Goal: Information Seeking & Learning: Learn about a topic

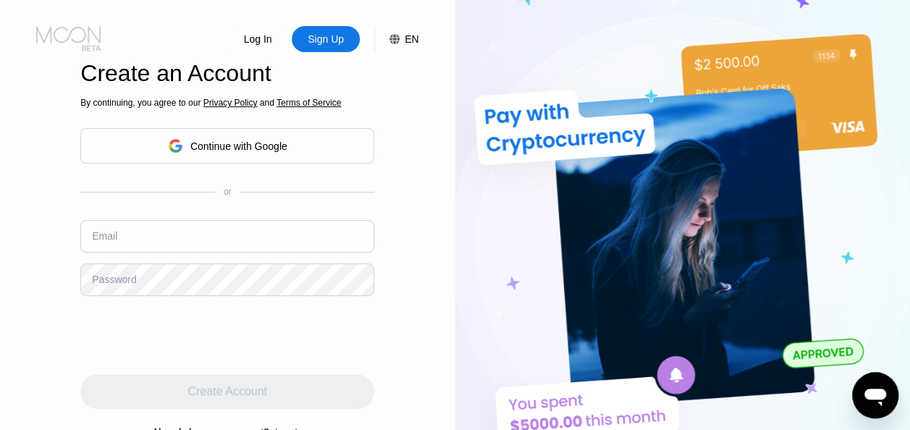
click at [62, 38] on icon at bounding box center [69, 38] width 67 height 25
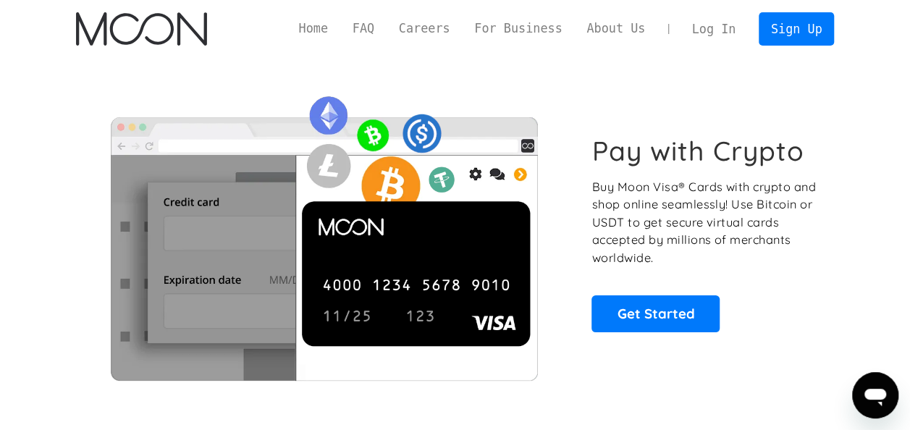
click at [700, 198] on p "Buy Moon Visa® Cards with crypto and shop online seamlessly! Use Bitcoin or USD…" at bounding box center [704, 222] width 226 height 89
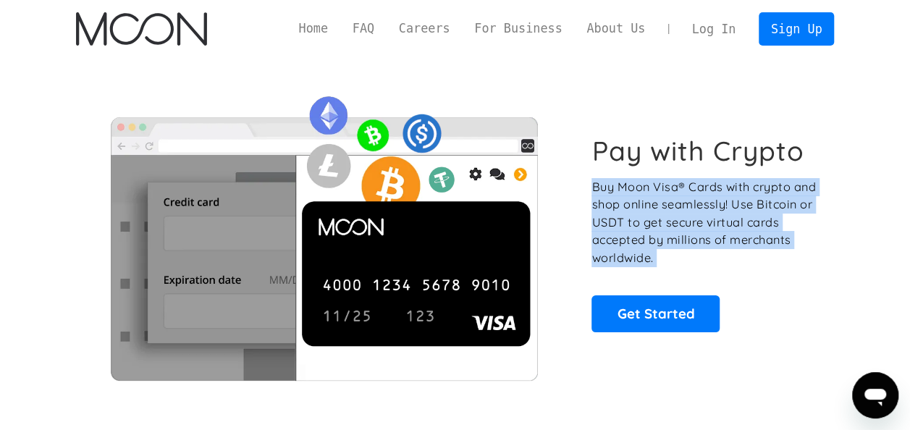
drag, startPoint x: 700, startPoint y: 198, endPoint x: 787, endPoint y: 245, distance: 98.1
click at [787, 245] on p "Buy Moon Visa® Cards with crypto and shop online seamlessly! Use Bitcoin or USD…" at bounding box center [704, 222] width 226 height 89
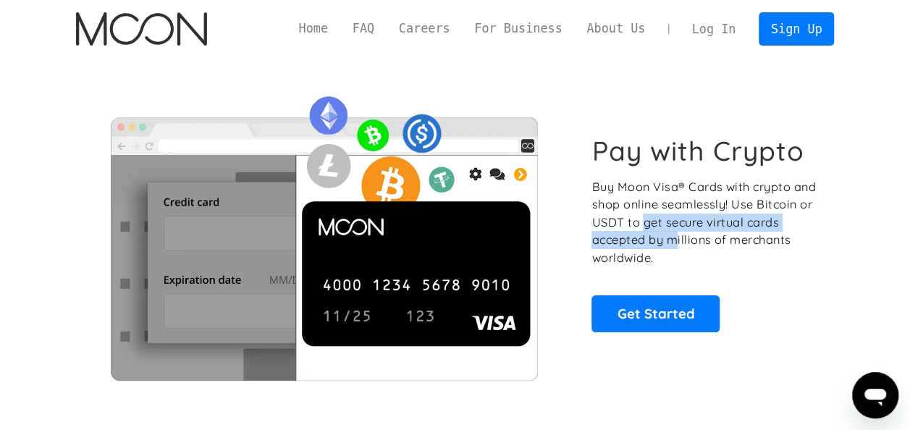
drag, startPoint x: 704, startPoint y: 218, endPoint x: 717, endPoint y: 240, distance: 25.9
click at [717, 240] on p "Buy Moon Visa® Cards with crypto and shop online seamlessly! Use Bitcoin or USD…" at bounding box center [704, 222] width 226 height 89
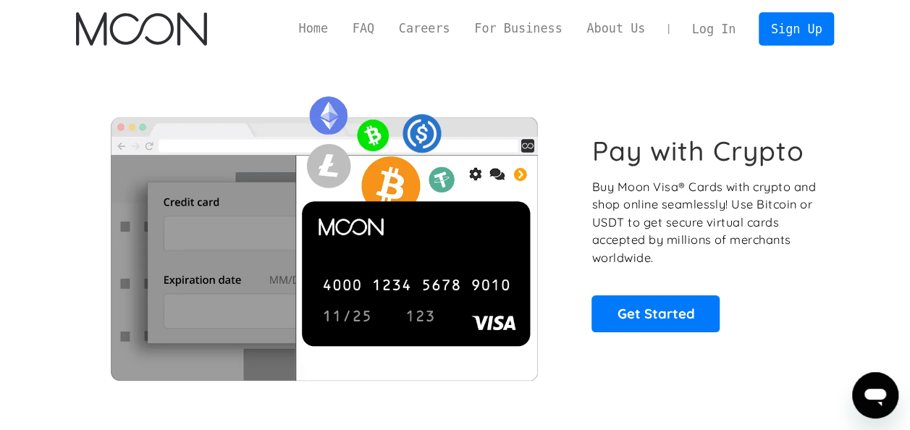
drag, startPoint x: 717, startPoint y: 240, endPoint x: 763, endPoint y: 270, distance: 55.0
click at [763, 270] on div "Pay with Crypto Buy Moon Visa® Cards with crypto and shop online seamlessly! Us…" at bounding box center [704, 233] width 226 height 197
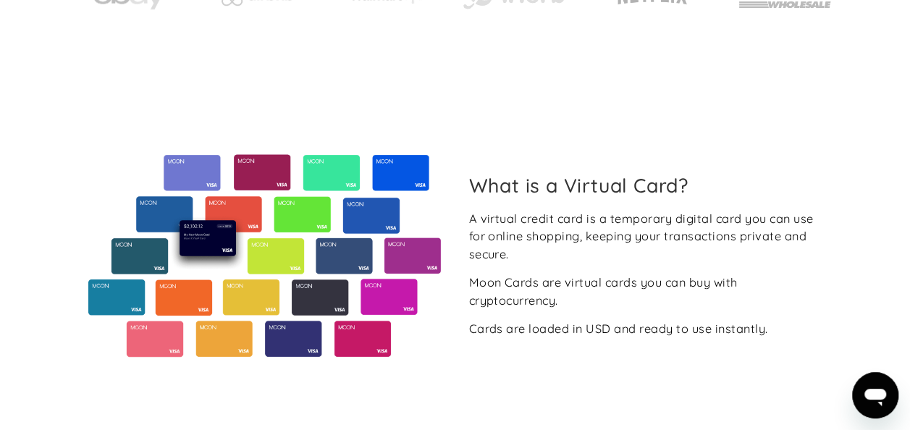
scroll to position [506, 0]
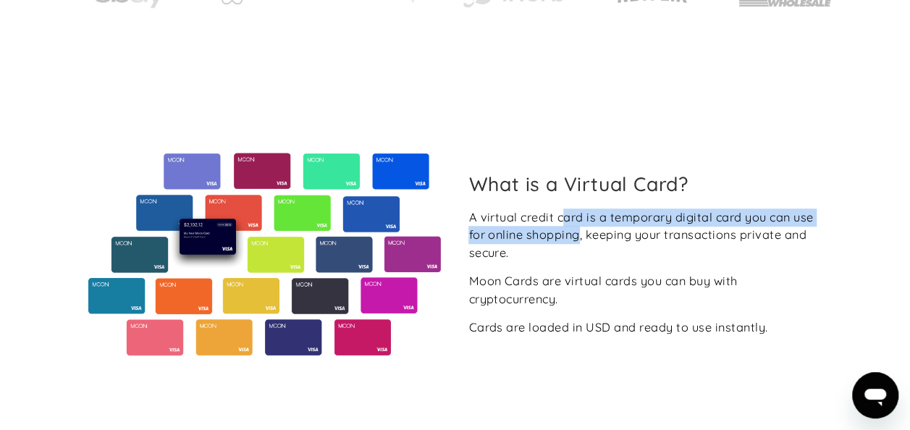
drag, startPoint x: 564, startPoint y: 217, endPoint x: 580, endPoint y: 239, distance: 26.9
click at [580, 239] on div "A virtual credit card is a temporary digital card you can use for online shoppi…" at bounding box center [645, 235] width 354 height 54
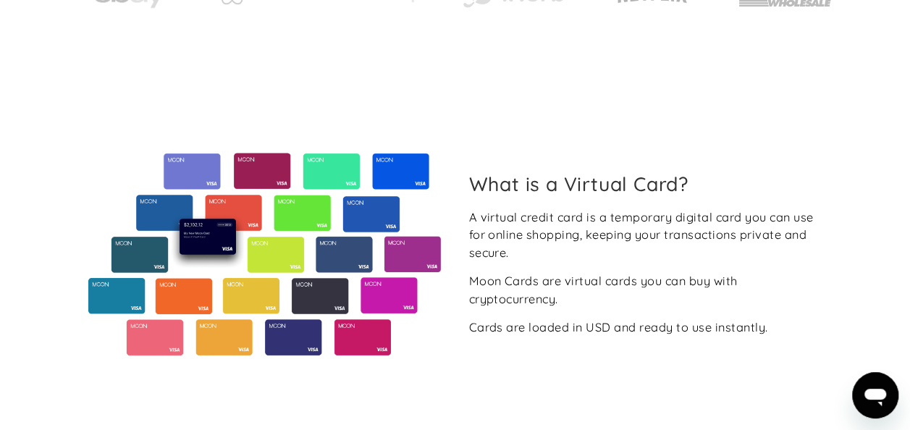
drag, startPoint x: 580, startPoint y: 239, endPoint x: 584, endPoint y: 263, distance: 24.9
click at [584, 263] on div "A virtual credit card is a temporary digital card you can use for online shoppi…" at bounding box center [645, 272] width 354 height 128
click at [584, 274] on div "Moon Cards are virtual cards you can buy with cryptocurrency." at bounding box center [645, 289] width 354 height 35
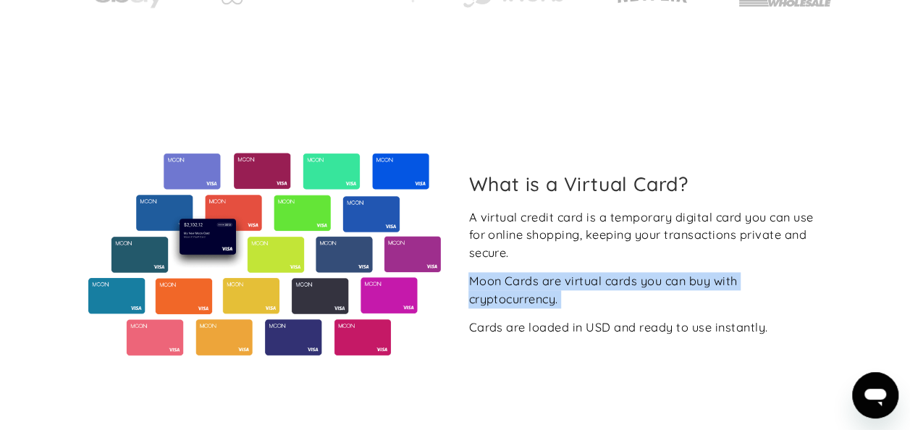
click at [584, 274] on div "Moon Cards are virtual cards you can buy with cryptocurrency." at bounding box center [645, 289] width 354 height 35
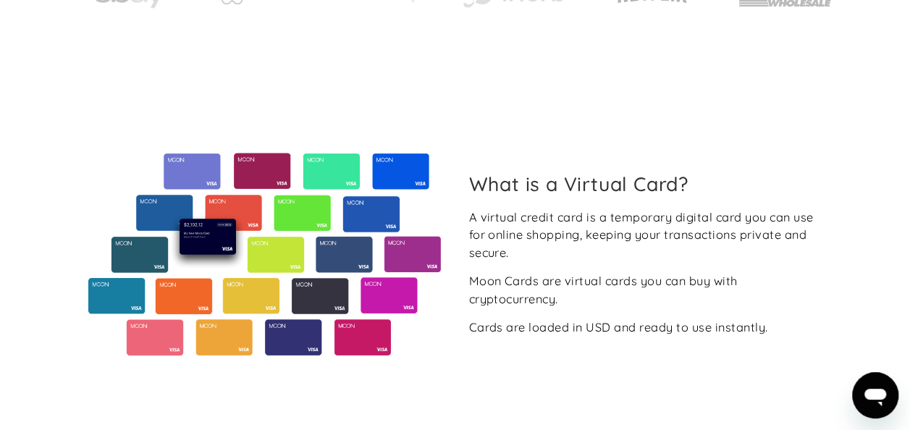
drag, startPoint x: 584, startPoint y: 274, endPoint x: 634, endPoint y: 315, distance: 65.2
click at [634, 315] on div "A virtual credit card is a temporary digital card you can use for online shoppi…" at bounding box center [645, 272] width 354 height 128
drag, startPoint x: 634, startPoint y: 315, endPoint x: 645, endPoint y: 337, distance: 24.6
click at [645, 337] on div "What is a Virtual Card? A virtual credit card is a temporary digital card you c…" at bounding box center [455, 254] width 758 height 203
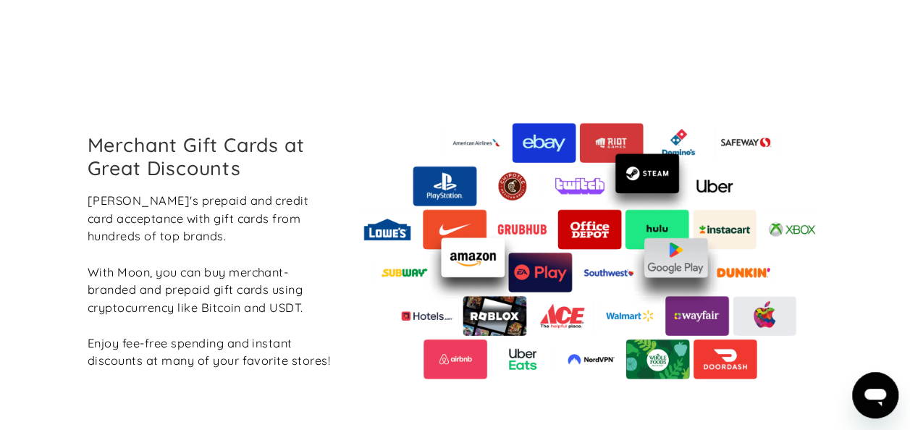
scroll to position [1645, 0]
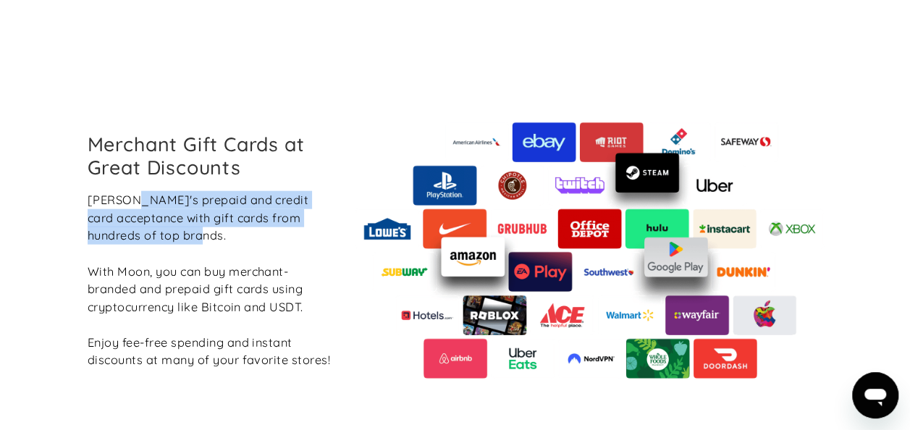
drag, startPoint x: 138, startPoint y: 194, endPoint x: 170, endPoint y: 229, distance: 47.1
click at [170, 229] on div "Boost Moon's prepaid and credit card acceptance with gift cards from hundreds o…" at bounding box center [211, 280] width 246 height 178
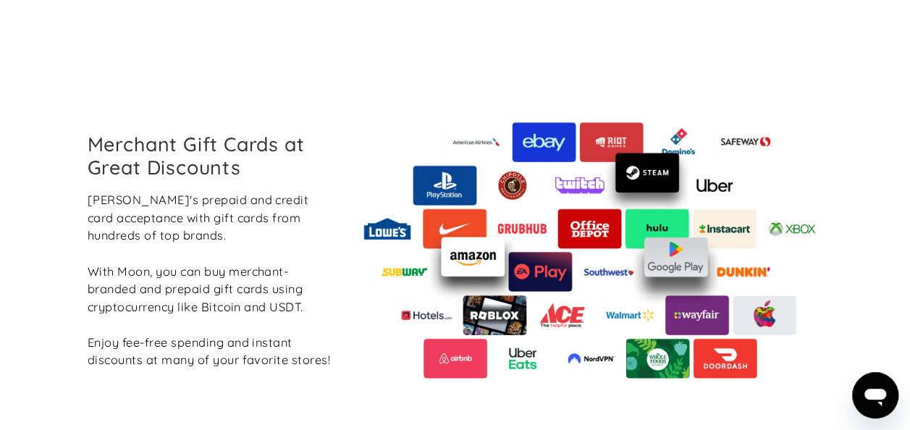
drag, startPoint x: 170, startPoint y: 229, endPoint x: 209, endPoint y: 253, distance: 45.8
click at [209, 253] on div "Boost Moon's prepaid and credit card acceptance with gift cards from hundreds o…" at bounding box center [211, 280] width 246 height 178
click at [178, 207] on div "Boost Moon's prepaid and credit card acceptance with gift cards from hundreds o…" at bounding box center [211, 280] width 246 height 178
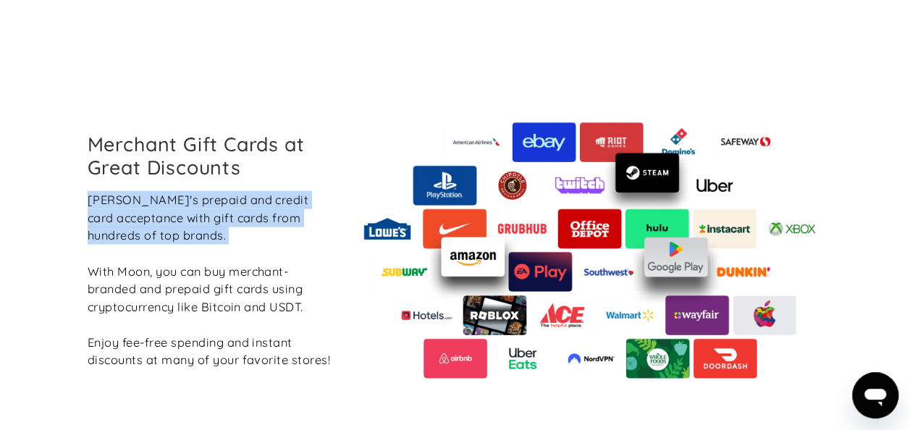
click at [178, 207] on div "Boost Moon's prepaid and credit card acceptance with gift cards from hundreds o…" at bounding box center [211, 280] width 246 height 178
drag, startPoint x: 178, startPoint y: 207, endPoint x: 192, endPoint y: 252, distance: 46.9
click at [192, 252] on div "Boost Moon's prepaid and credit card acceptance with gift cards from hundreds o…" at bounding box center [211, 280] width 246 height 178
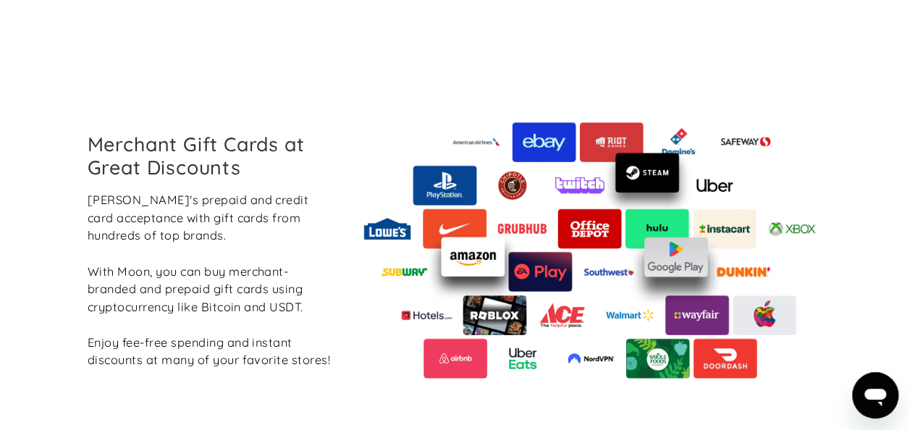
drag, startPoint x: 192, startPoint y: 252, endPoint x: 204, endPoint y: 274, distance: 25.0
click at [204, 274] on div "Boost Moon's prepaid and credit card acceptance with gift cards from hundreds o…" at bounding box center [211, 280] width 246 height 178
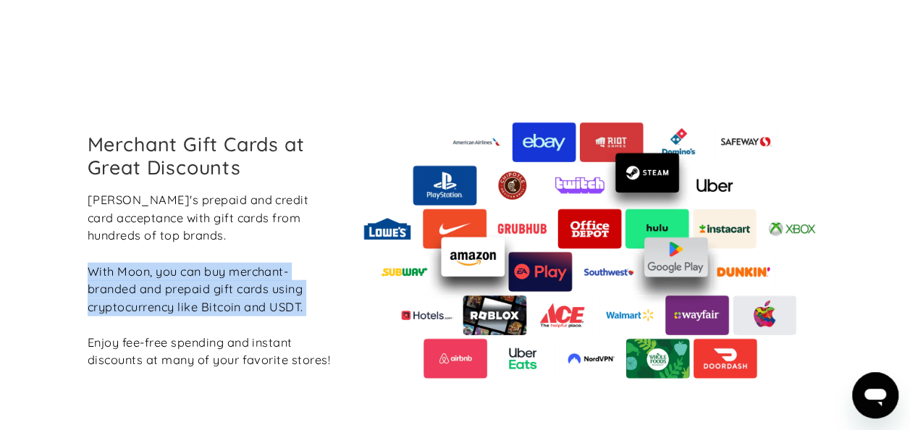
click at [204, 274] on div "Boost Moon's prepaid and credit card acceptance with gift cards from hundreds o…" at bounding box center [211, 280] width 246 height 178
drag, startPoint x: 204, startPoint y: 274, endPoint x: 239, endPoint y: 304, distance: 46.1
click at [239, 304] on div "Boost Moon's prepaid and credit card acceptance with gift cards from hundreds o…" at bounding box center [211, 280] width 246 height 178
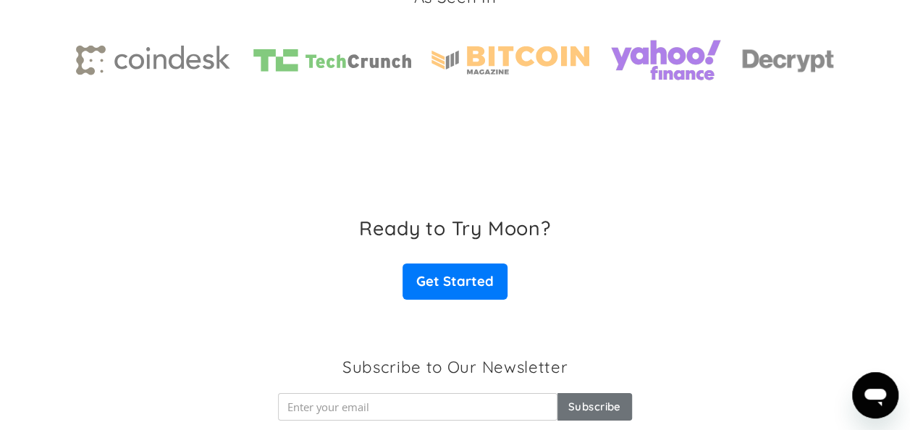
scroll to position [2229, 0]
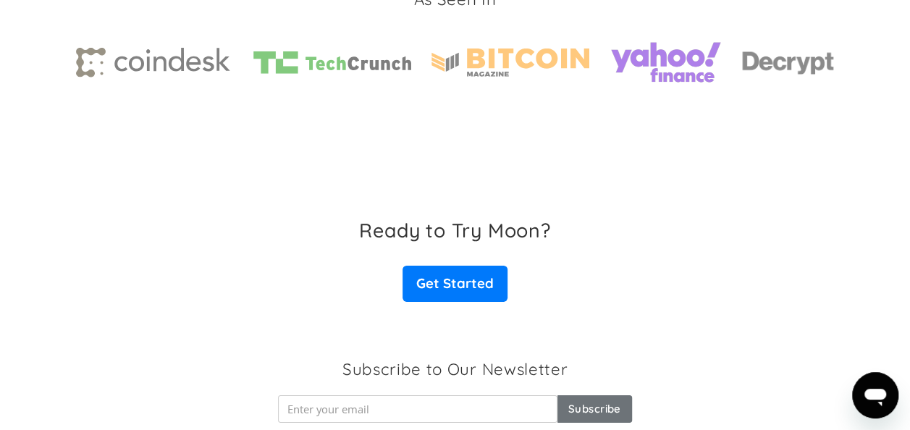
click at [509, 57] on img at bounding box center [510, 62] width 158 height 28
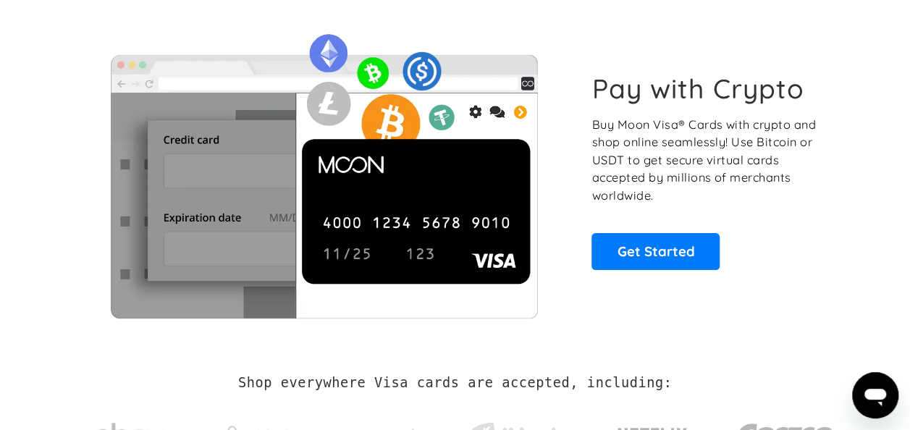
scroll to position [0, 0]
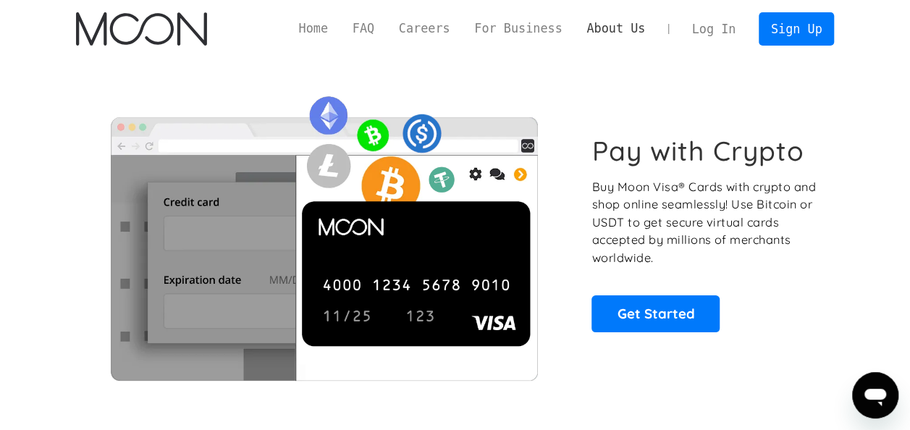
click at [614, 30] on link "About Us" at bounding box center [615, 29] width 83 height 18
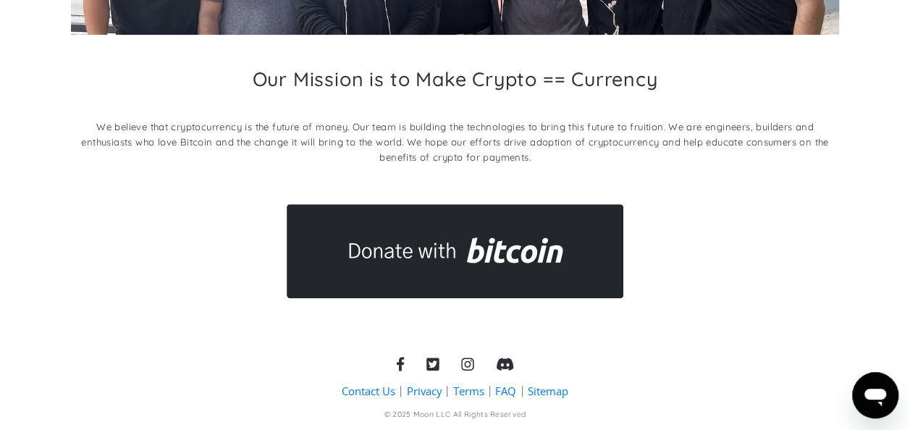
scroll to position [284, 0]
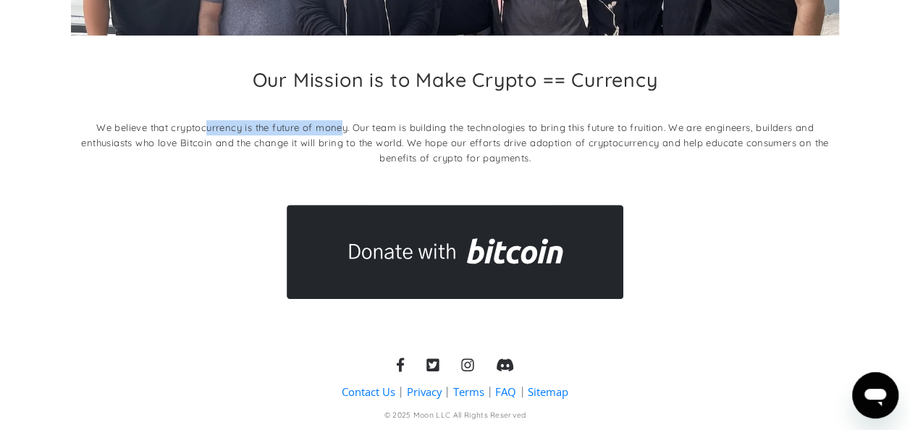
drag, startPoint x: 208, startPoint y: 132, endPoint x: 342, endPoint y: 114, distance: 135.1
click at [342, 114] on div "Our Mission is to Make Crypto == Currency We believe that cryptocurrency is the…" at bounding box center [455, 120] width 768 height 105
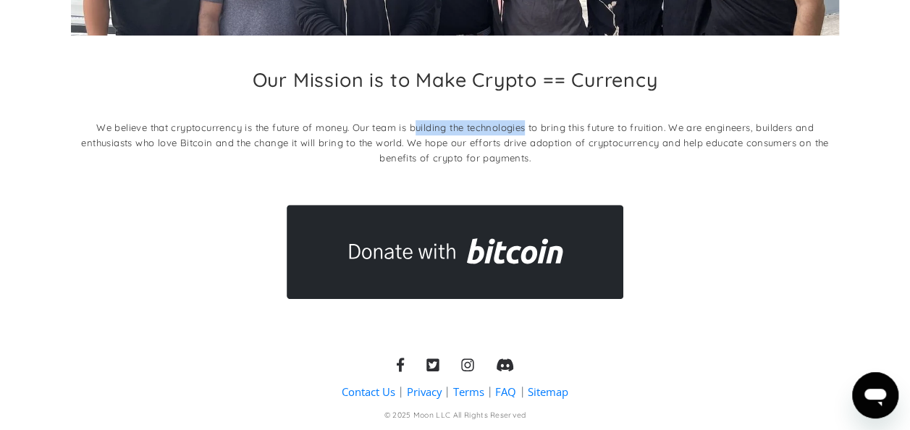
drag, startPoint x: 342, startPoint y: 114, endPoint x: 526, endPoint y: 130, distance: 184.5
click at [526, 130] on p "We believe that cryptocurrency is the future of money. Our team is building the…" at bounding box center [455, 143] width 768 height 46
drag, startPoint x: 526, startPoint y: 130, endPoint x: 620, endPoint y: 132, distance: 94.1
click at [620, 132] on p "We believe that cryptocurrency is the future of money. Our team is building the…" at bounding box center [455, 143] width 768 height 46
drag, startPoint x: 620, startPoint y: 132, endPoint x: 690, endPoint y: 133, distance: 70.2
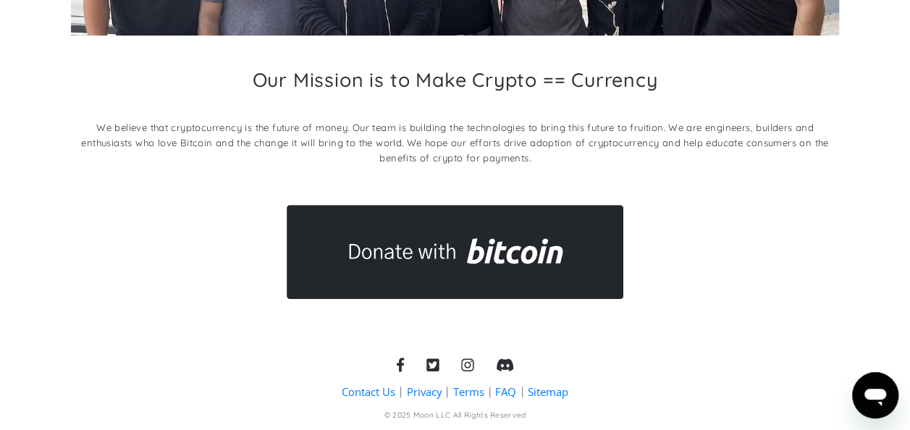
click at [690, 133] on p "We believe that cryptocurrency is the future of money. Our team is building the…" at bounding box center [455, 143] width 768 height 46
drag, startPoint x: 240, startPoint y: 143, endPoint x: 342, endPoint y: 143, distance: 101.3
click at [342, 143] on p "We believe that cryptocurrency is the future of money. Our team is building the…" at bounding box center [455, 143] width 768 height 46
drag, startPoint x: 342, startPoint y: 143, endPoint x: 412, endPoint y: 154, distance: 71.0
click at [412, 154] on p "We believe that cryptocurrency is the future of money. Our team is building the…" at bounding box center [455, 143] width 768 height 46
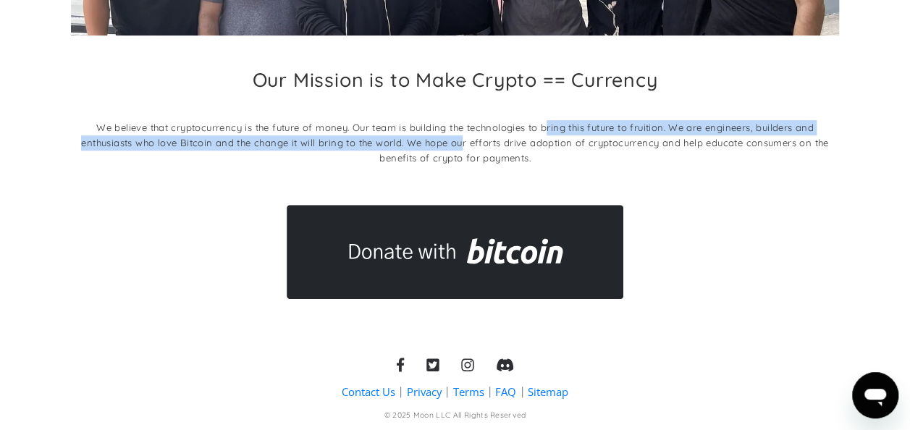
drag, startPoint x: 459, startPoint y: 140, endPoint x: 547, endPoint y: 132, distance: 88.0
click at [547, 132] on p "We believe that cryptocurrency is the future of money. Our team is building the…" at bounding box center [455, 143] width 768 height 46
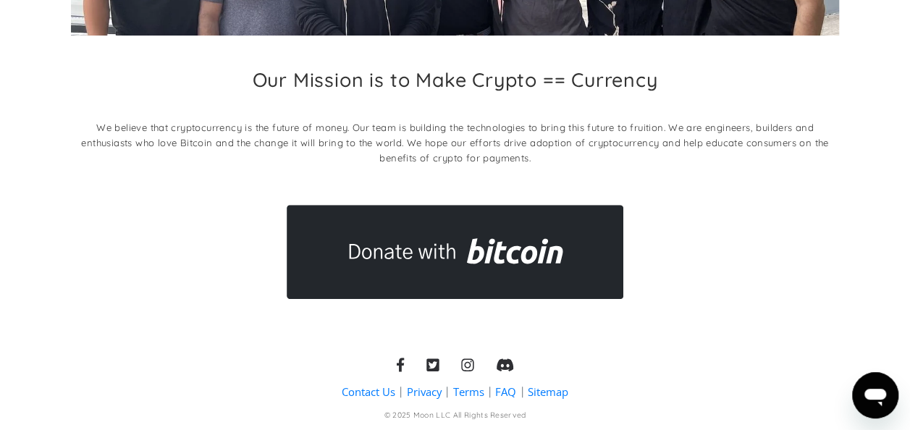
drag, startPoint x: 547, startPoint y: 132, endPoint x: 535, endPoint y: 164, distance: 34.1
click at [535, 164] on p "We believe that cryptocurrency is the future of money. Our team is building the…" at bounding box center [455, 143] width 768 height 46
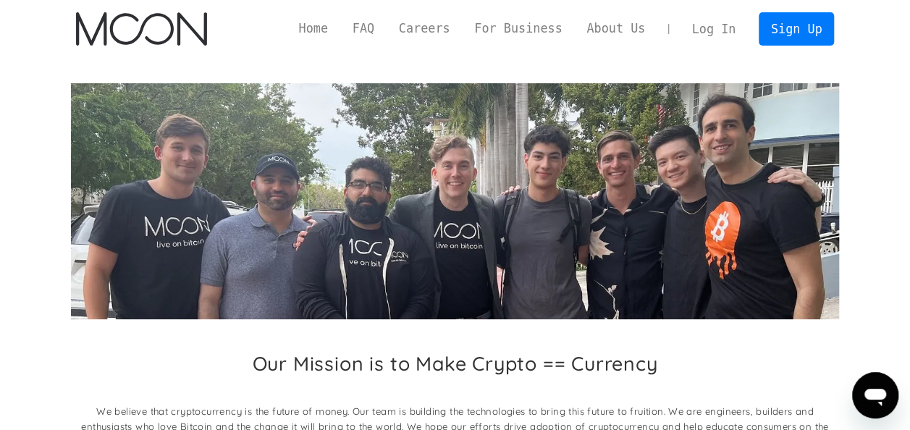
click at [606, 30] on link "About Us" at bounding box center [615, 29] width 83 height 18
click at [386, 25] on link "FAQ" at bounding box center [363, 29] width 46 height 18
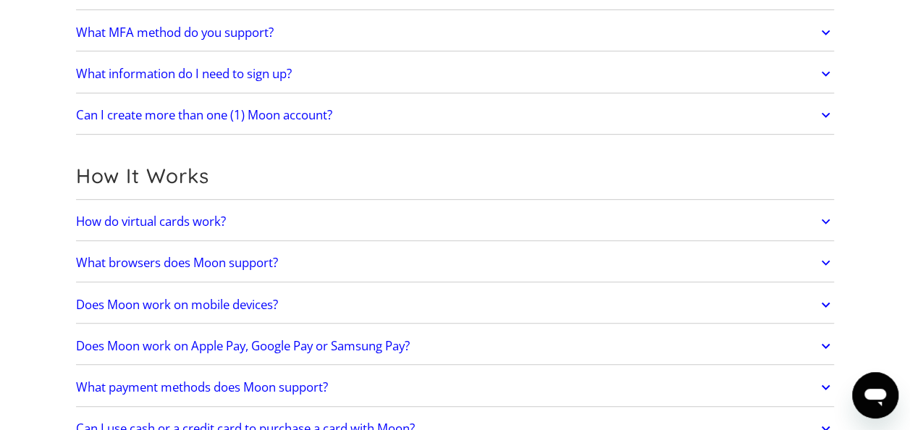
scroll to position [326, 0]
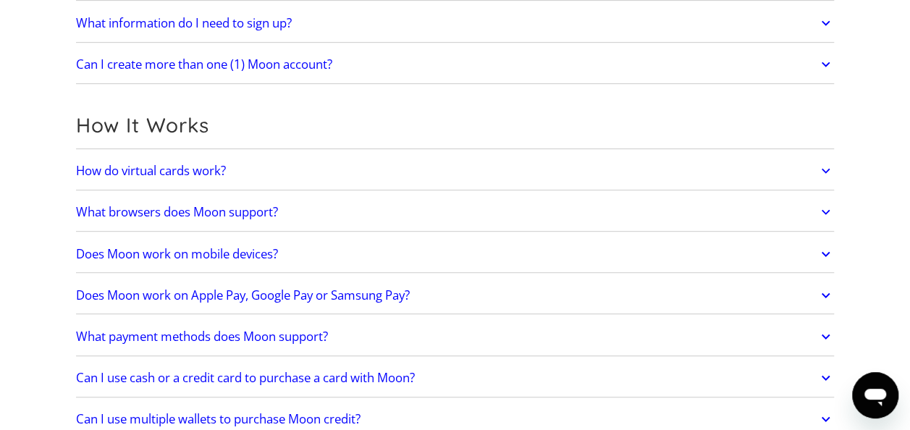
click at [441, 301] on link "Does Moon work on Apple Pay, Google Pay or Samsung Pay?" at bounding box center [455, 295] width 758 height 30
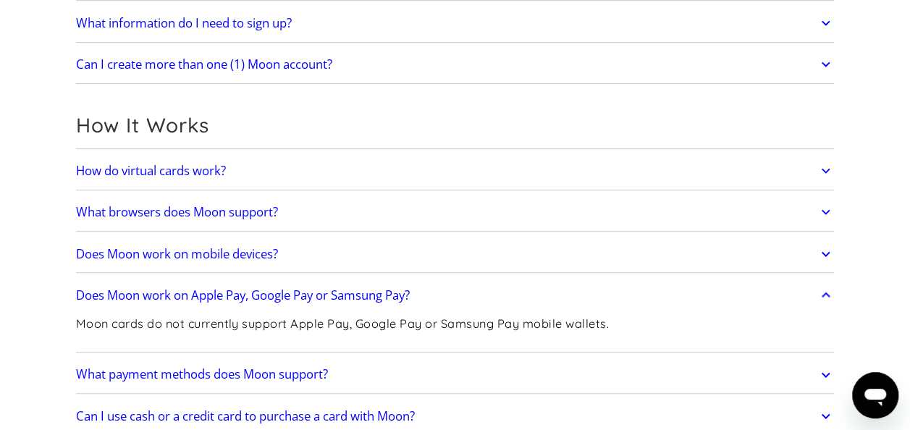
click at [441, 301] on link "Does Moon work on Apple Pay, Google Pay or Samsung Pay?" at bounding box center [455, 295] width 758 height 30
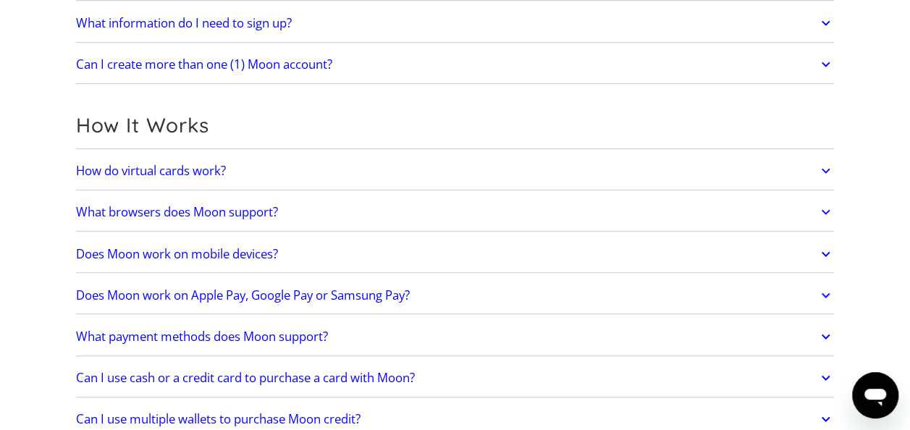
click at [441, 301] on link "Does Moon work on Apple Pay, Google Pay or Samsung Pay?" at bounding box center [455, 295] width 758 height 30
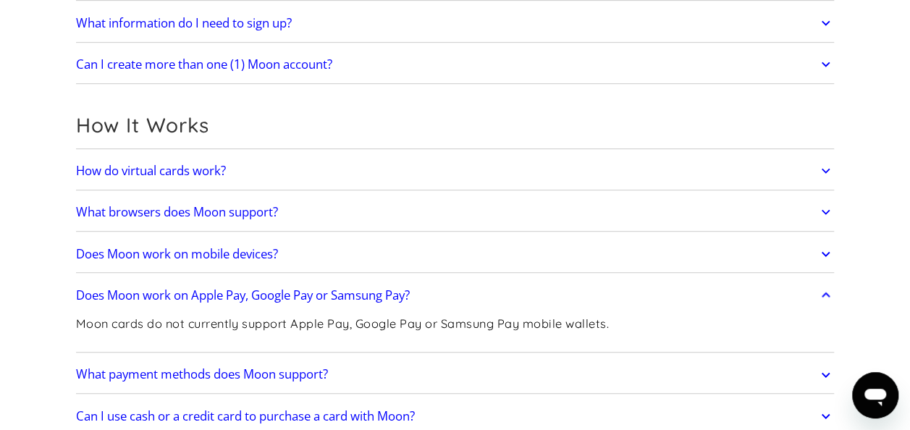
click at [441, 301] on link "Does Moon work on Apple Pay, Google Pay or Samsung Pay?" at bounding box center [455, 295] width 758 height 30
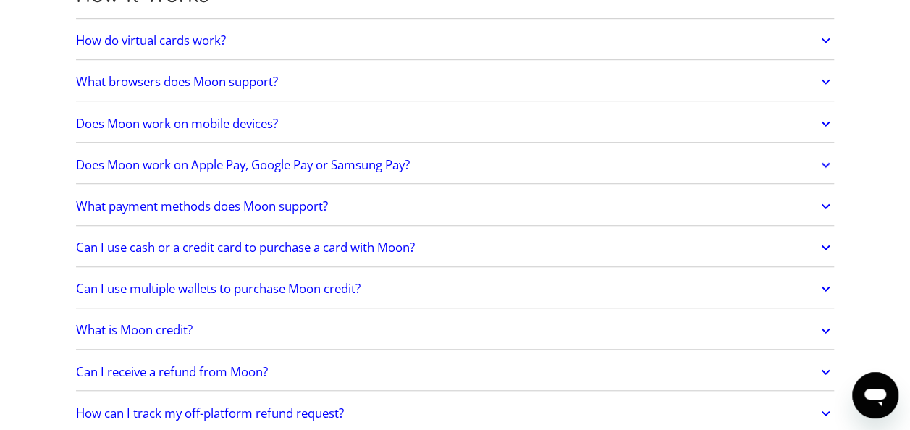
scroll to position [458, 0]
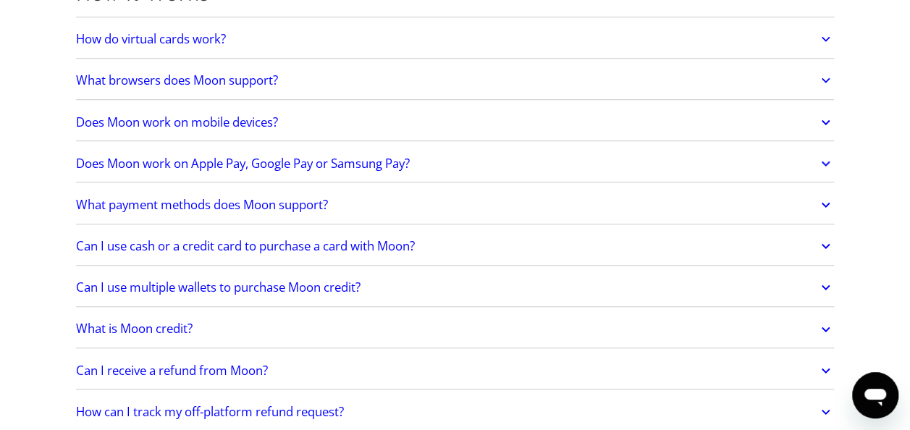
click at [433, 324] on link "What is Moon credit?" at bounding box center [455, 329] width 758 height 30
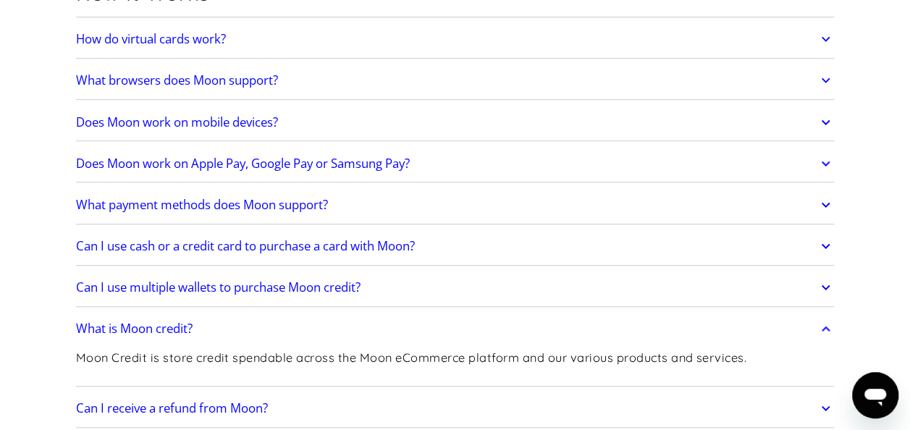
click at [433, 324] on link "What is Moon credit?" at bounding box center [455, 329] width 758 height 30
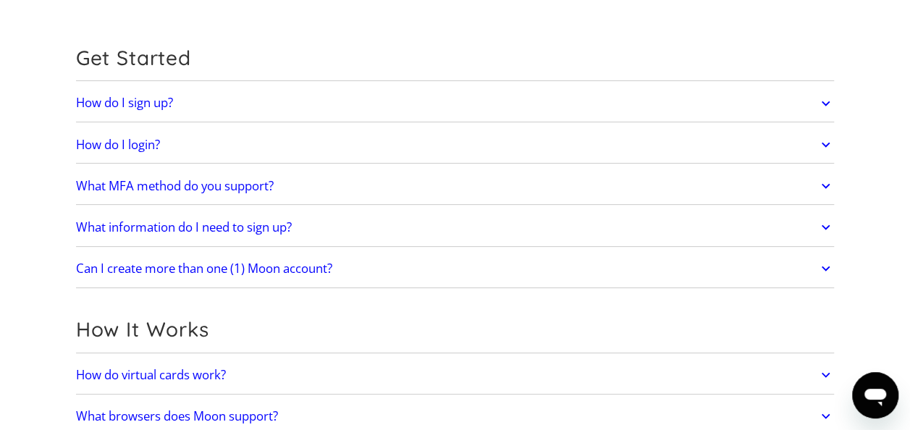
scroll to position [0, 0]
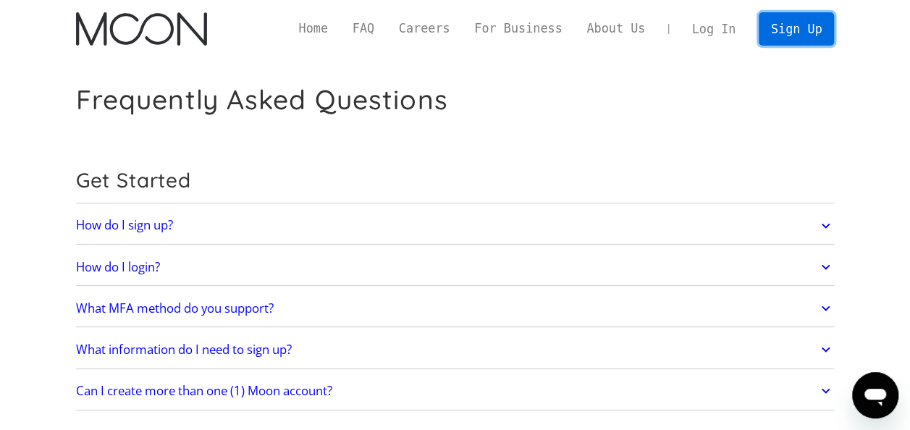
click at [823, 40] on link "Sign Up" at bounding box center [795, 28] width 75 height 33
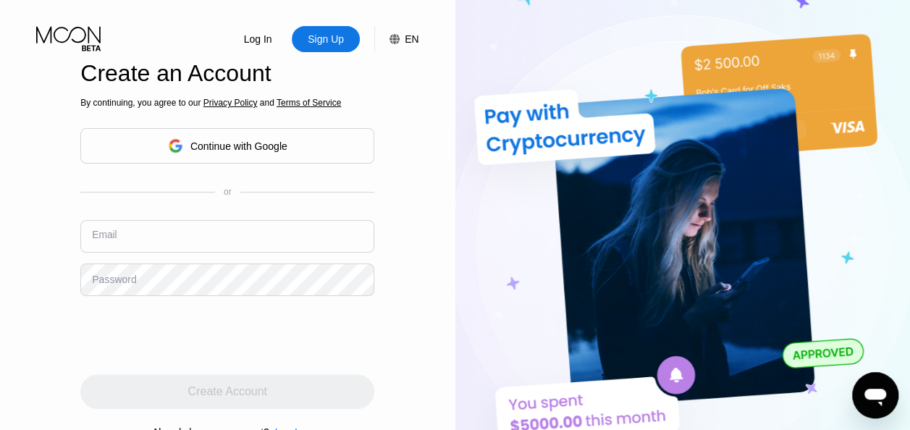
click at [217, 239] on input "text" at bounding box center [227, 236] width 294 height 33
click at [379, 318] on div "Log In Sign Up EN Language Select an item Save Create an Account By continuing,…" at bounding box center [227, 236] width 455 height 472
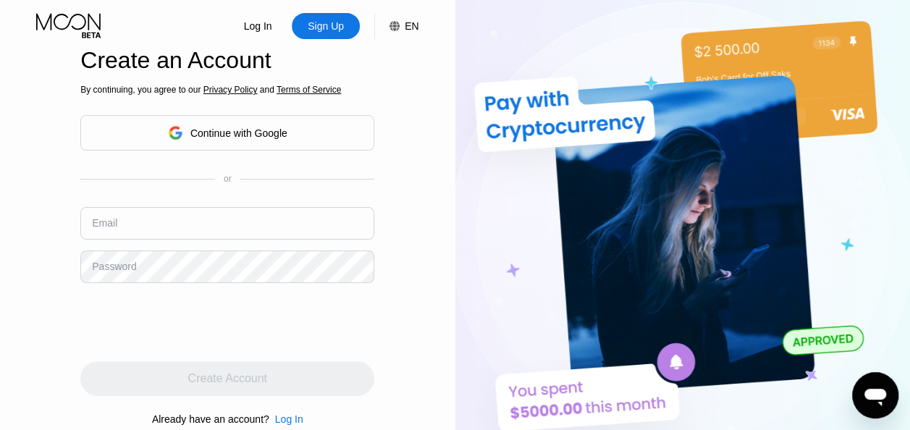
scroll to position [267, 0]
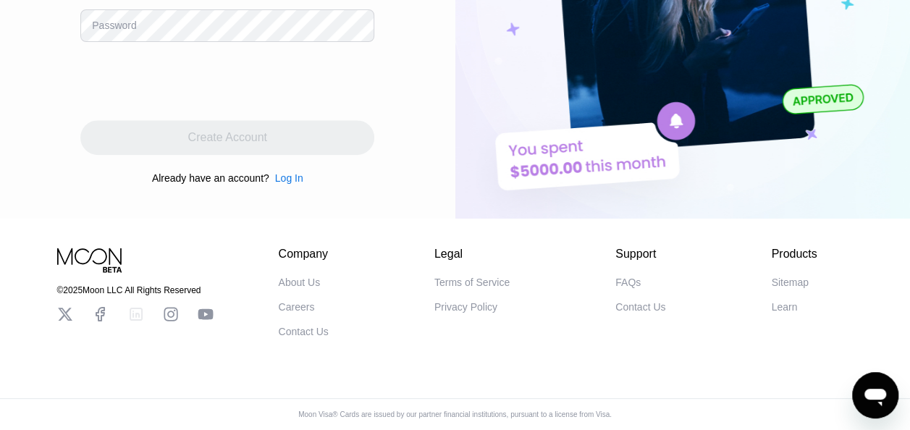
click at [135, 311] on icon at bounding box center [135, 313] width 17 height 17
click at [790, 302] on div "Learn" at bounding box center [784, 307] width 26 height 12
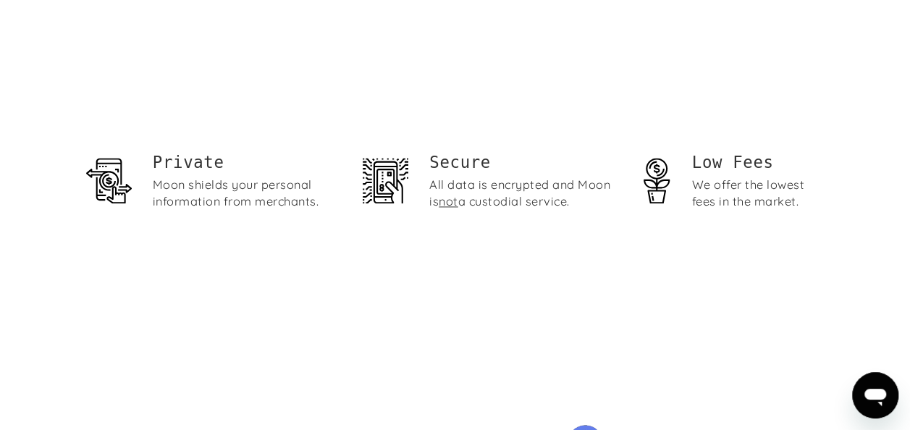
scroll to position [903, 0]
click at [258, 197] on div "Moon shields your personal information from merchants." at bounding box center [246, 193] width 187 height 33
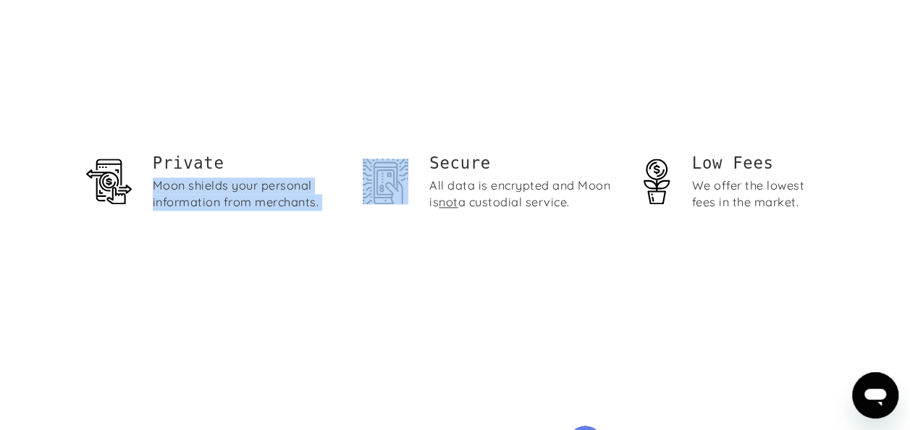
click at [258, 197] on div "Moon shields your personal information from merchants." at bounding box center [246, 193] width 187 height 33
drag, startPoint x: 258, startPoint y: 197, endPoint x: 339, endPoint y: 234, distance: 89.3
click at [339, 234] on div "Private Moon [PERSON_NAME] your personal information from merchants. Secure All…" at bounding box center [455, 185] width 758 height 261
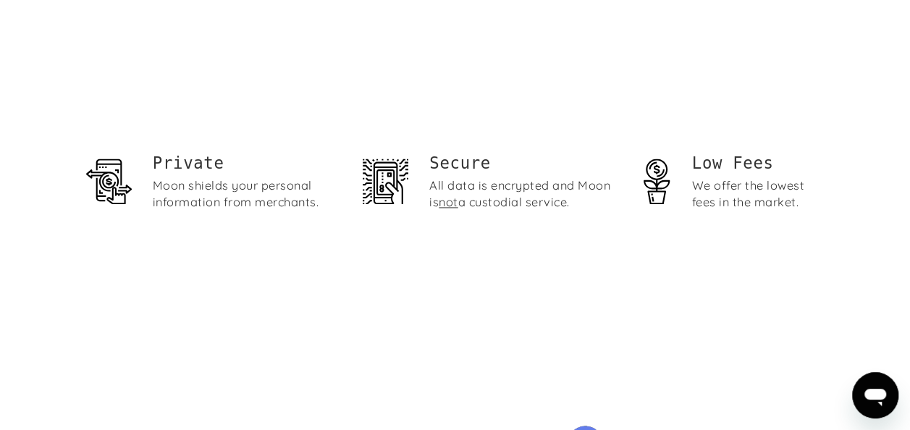
click at [466, 188] on div "All data is encrypted and Moon is not a custodial service." at bounding box center [522, 193] width 187 height 33
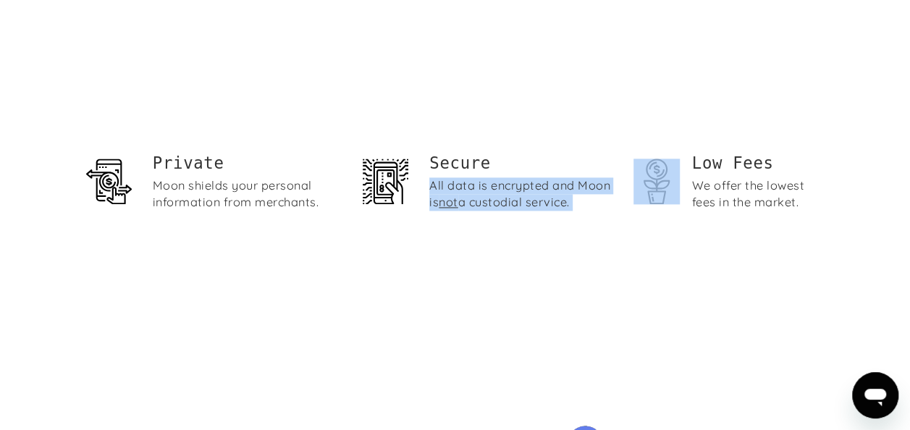
click at [466, 188] on div "All data is encrypted and Moon is not a custodial service." at bounding box center [522, 193] width 187 height 33
drag, startPoint x: 466, startPoint y: 188, endPoint x: 467, endPoint y: 269, distance: 81.1
click at [467, 269] on div "Private Moon shields your personal information from merchants. Secure All data …" at bounding box center [455, 185] width 758 height 261
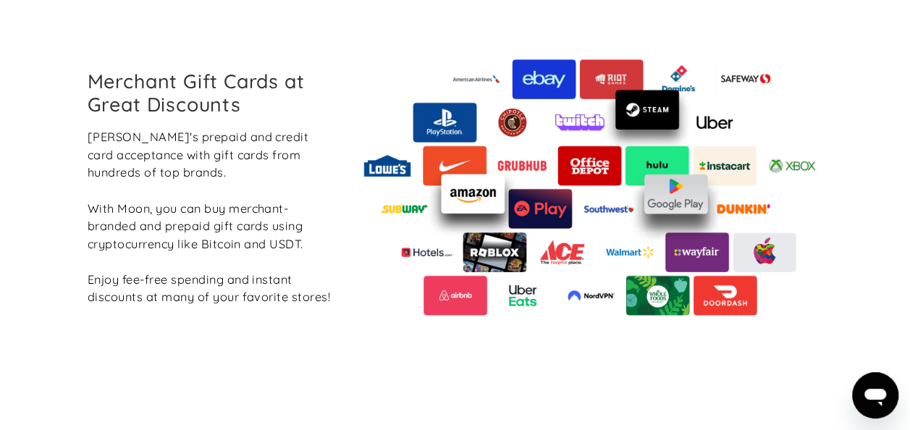
scroll to position [1711, 0]
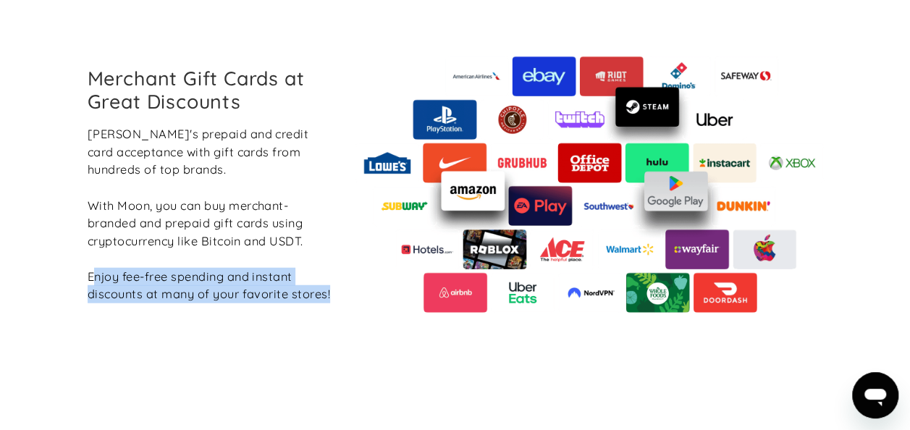
drag, startPoint x: 188, startPoint y: 313, endPoint x: 92, endPoint y: 269, distance: 105.9
click at [92, 269] on div "Merchant Gift Cards at Great Discounts Boost Moon's prepaid and credit card acc…" at bounding box center [455, 184] width 758 height 450
drag, startPoint x: 92, startPoint y: 269, endPoint x: 228, endPoint y: 337, distance: 152.1
click at [228, 337] on div "Merchant Gift Cards at Great Discounts Boost Moon's prepaid and credit card acc…" at bounding box center [455, 184] width 758 height 450
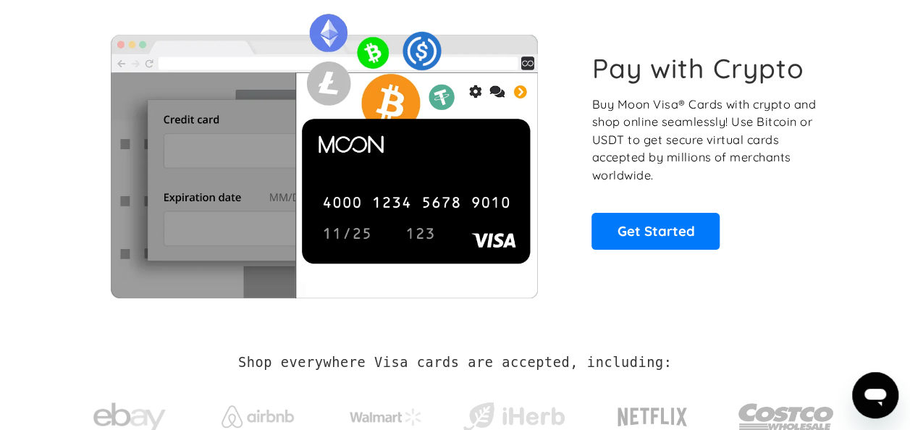
scroll to position [0, 0]
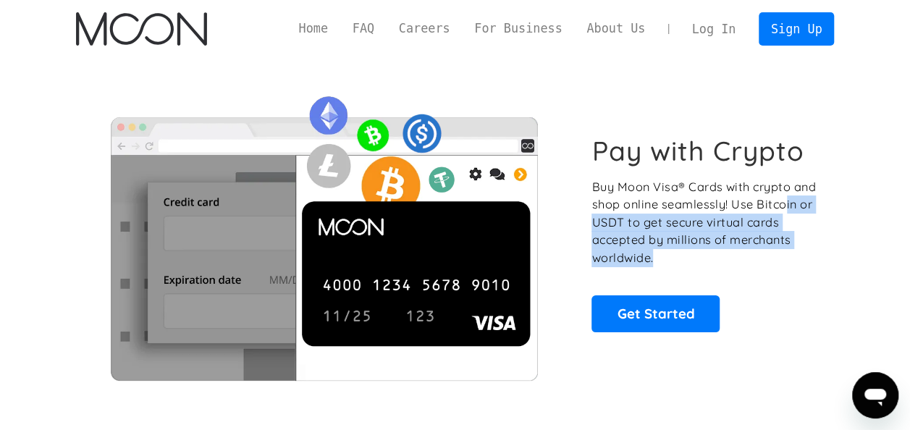
drag, startPoint x: 725, startPoint y: 268, endPoint x: 617, endPoint y: 217, distance: 119.4
click at [617, 217] on div "Pay with Crypto Buy Moon Visa® Cards with crypto and shop online seamlessly! Us…" at bounding box center [704, 233] width 226 height 197
drag, startPoint x: 617, startPoint y: 217, endPoint x: 706, endPoint y: 252, distance: 95.5
click at [706, 252] on p "Buy Moon Visa® Cards with crypto and shop online seamlessly! Use Bitcoin or USD…" at bounding box center [704, 222] width 226 height 89
click at [753, 261] on p "Buy Moon Visa® Cards with crypto and shop online seamlessly! Use Bitcoin or USD…" at bounding box center [704, 222] width 226 height 89
